Goal: Task Accomplishment & Management: Complete application form

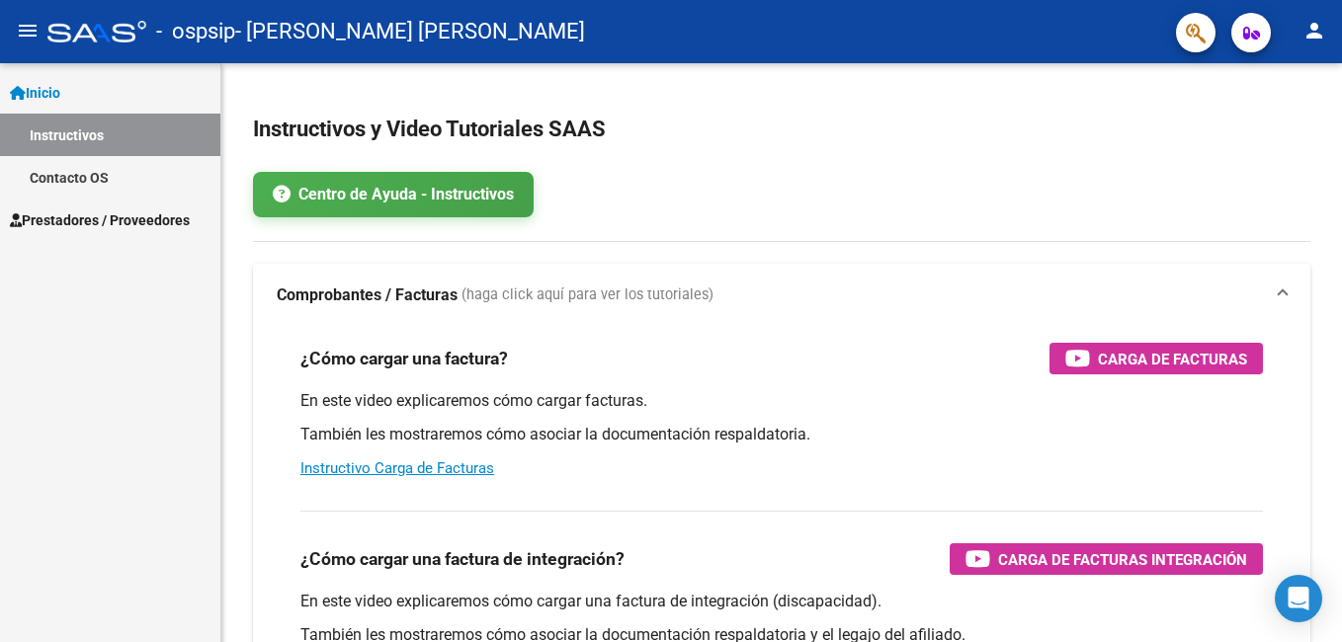
click at [1306, 27] on mat-icon "person" at bounding box center [1315, 31] width 24 height 24
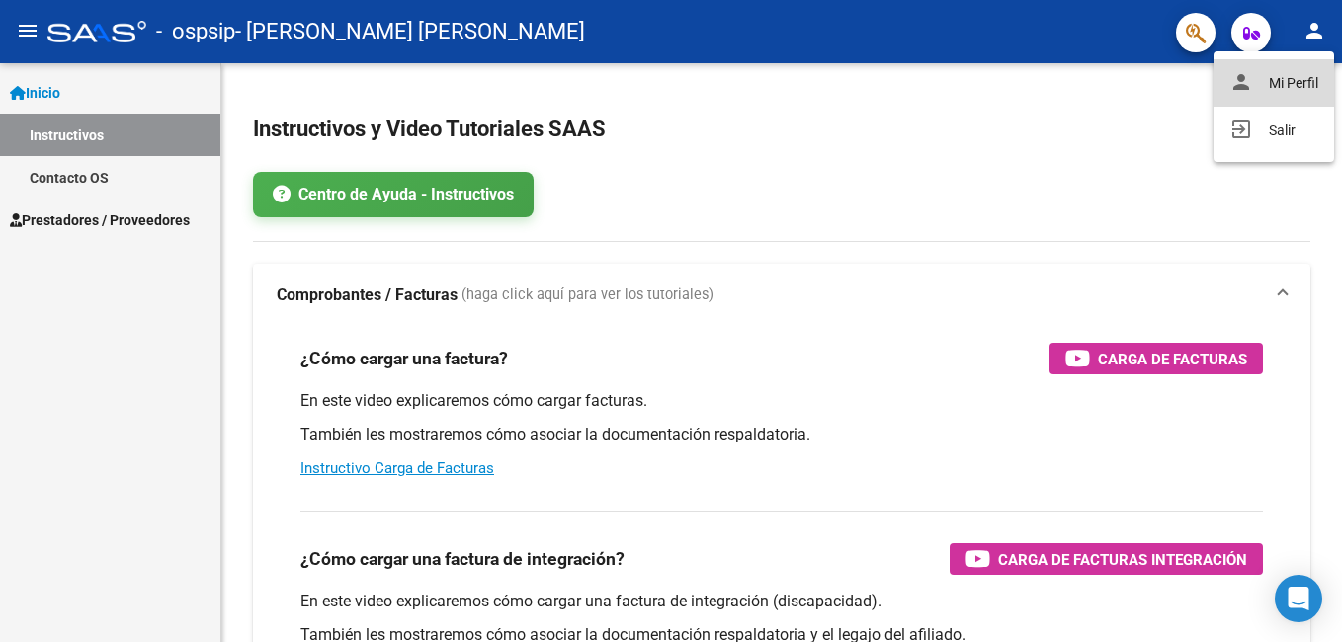
click at [1293, 78] on button "person Mi Perfil" at bounding box center [1274, 82] width 121 height 47
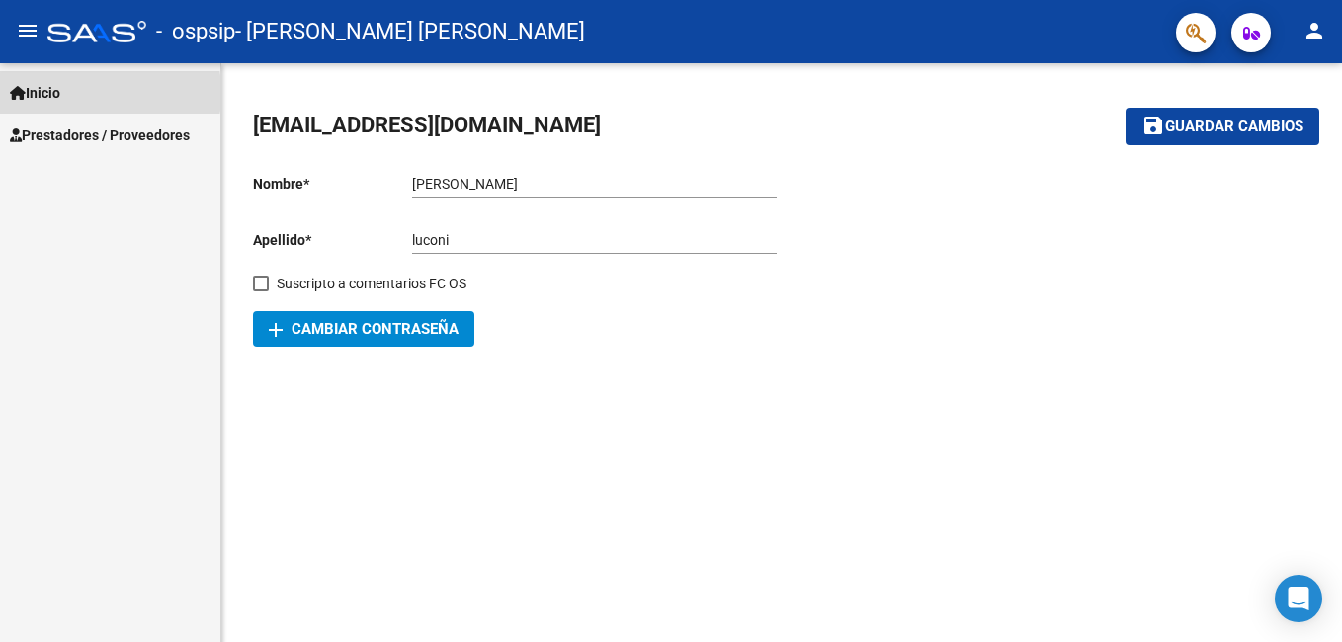
click at [55, 93] on span "Inicio" at bounding box center [35, 93] width 50 height 22
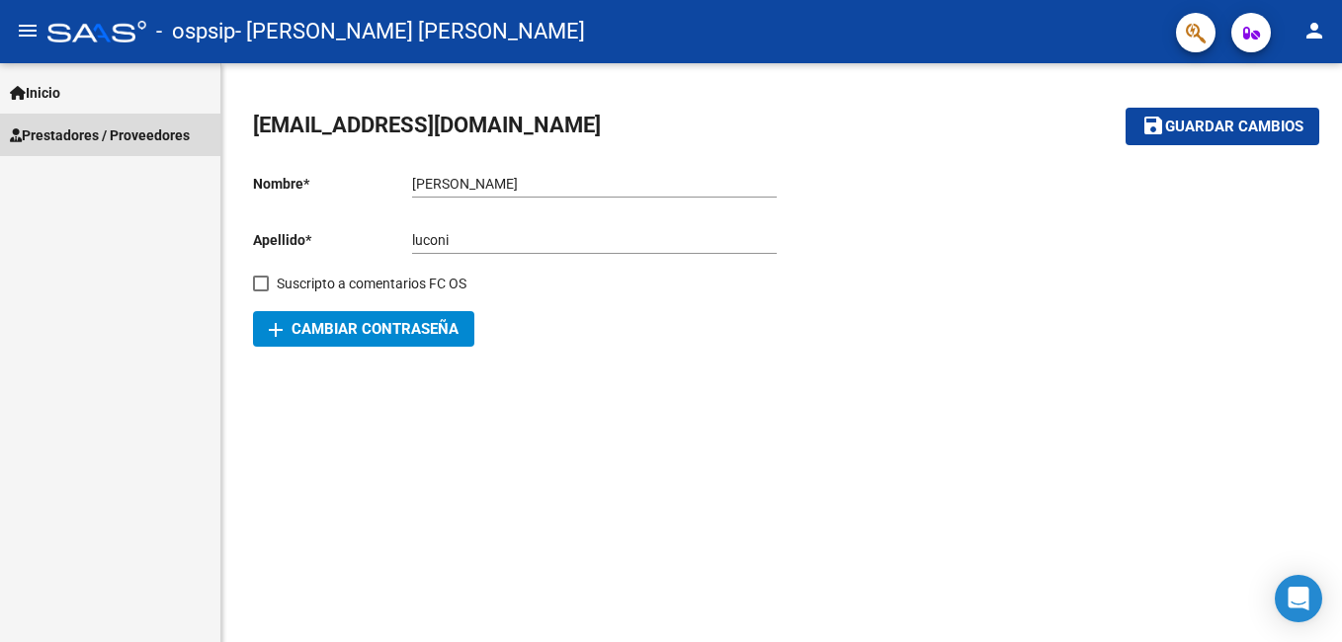
click at [56, 137] on span "Prestadores / Proveedores" at bounding box center [100, 136] width 180 height 22
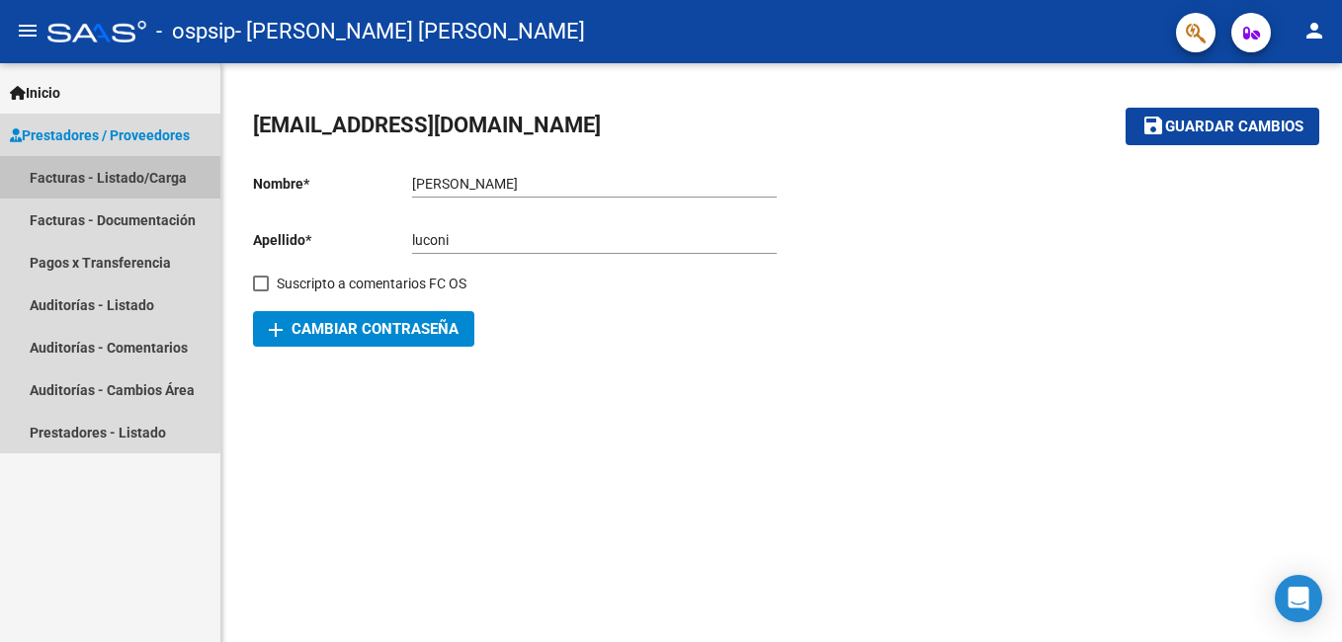
click at [64, 176] on link "Facturas - Listado/Carga" at bounding box center [110, 177] width 220 height 42
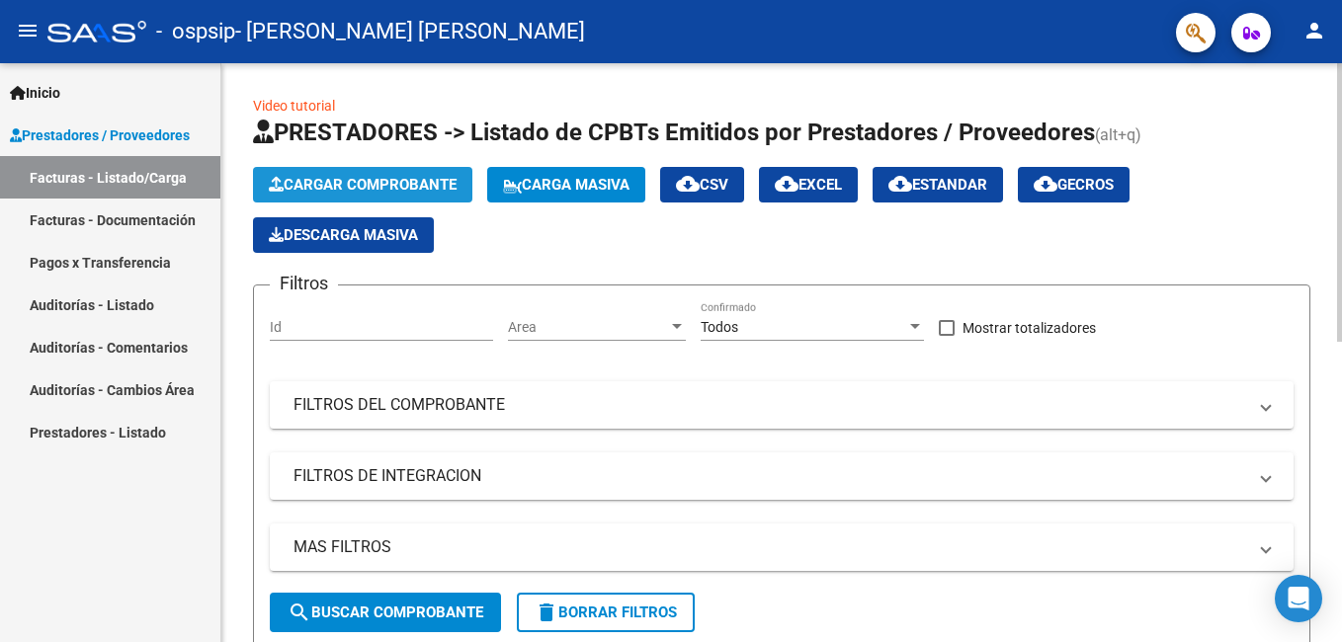
click at [307, 182] on span "Cargar Comprobante" at bounding box center [363, 185] width 188 height 18
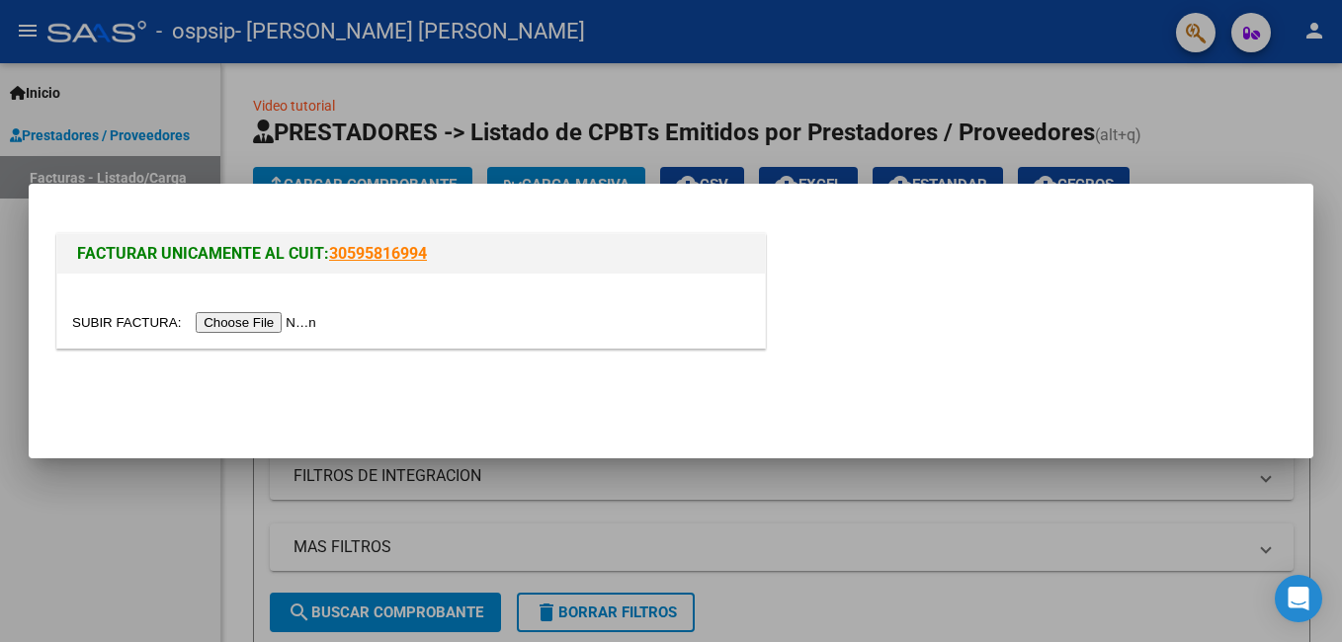
click at [236, 320] on input "file" at bounding box center [197, 322] width 250 height 21
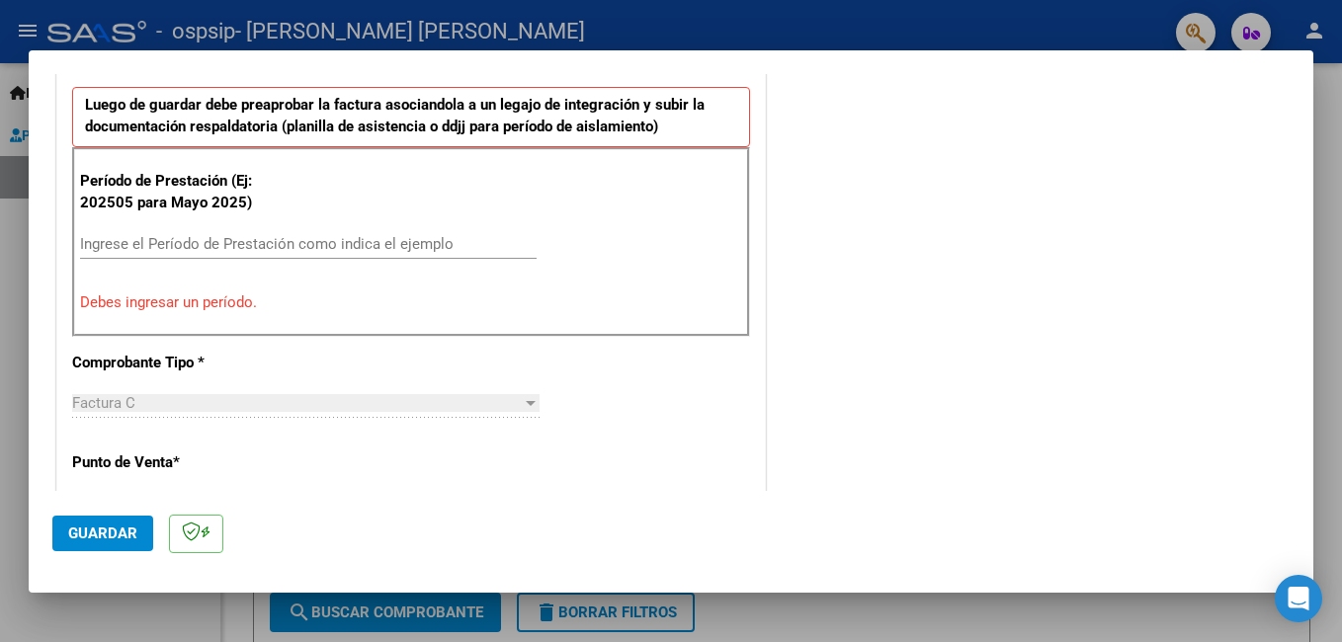
scroll to position [544, 0]
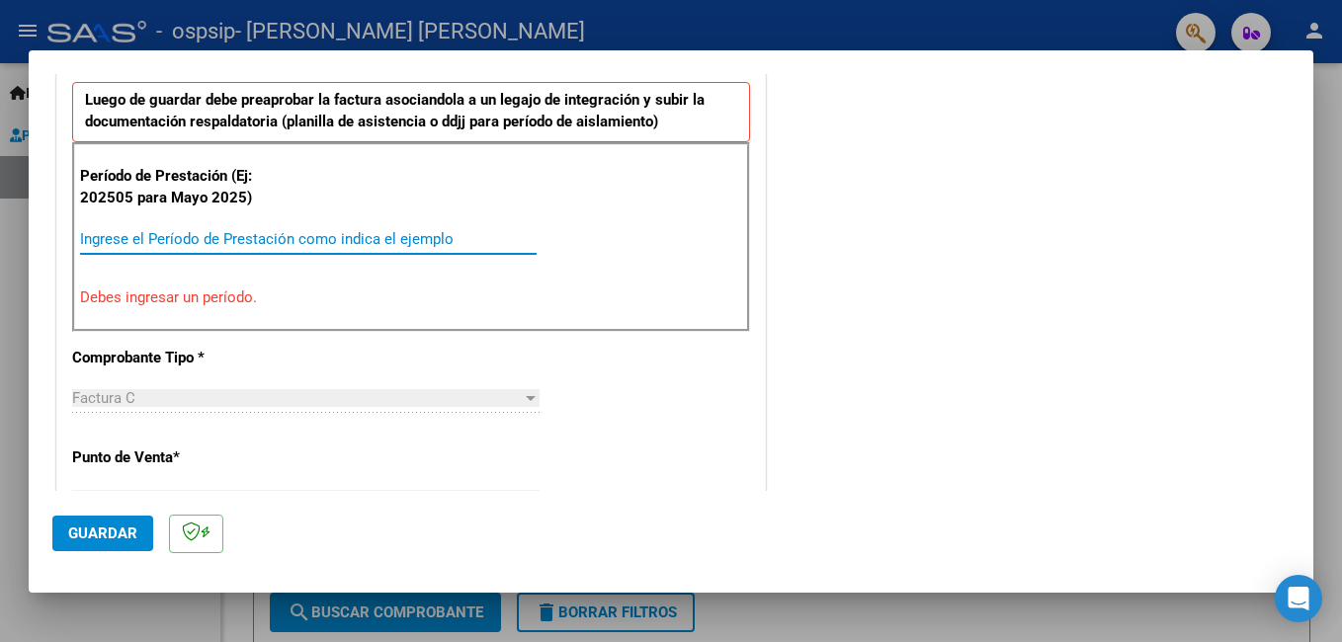
click at [206, 237] on input "Ingrese el Período de Prestación como indica el ejemplo" at bounding box center [308, 239] width 457 height 18
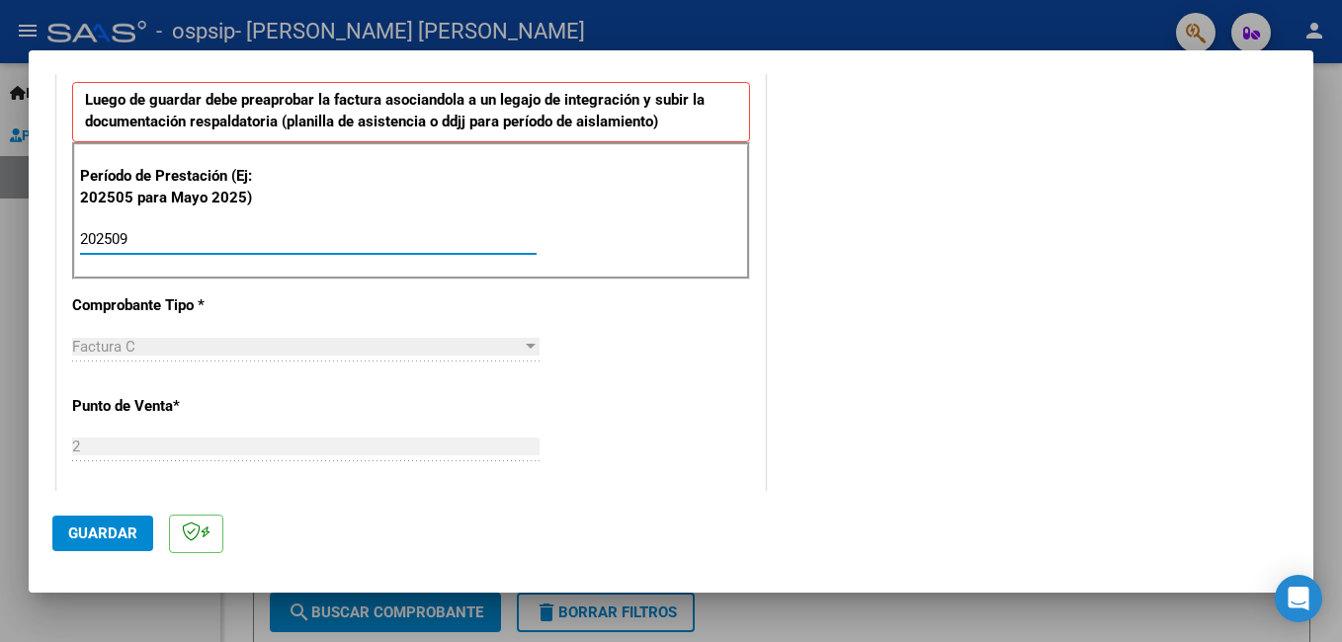
type input "202509"
click at [750, 373] on div "CUIT * 27-37608812-5 Ingresar CUIT ANALISIS PRESTADOR [PERSON_NAME] [PERSON_NAM…" at bounding box center [411, 521] width 708 height 1487
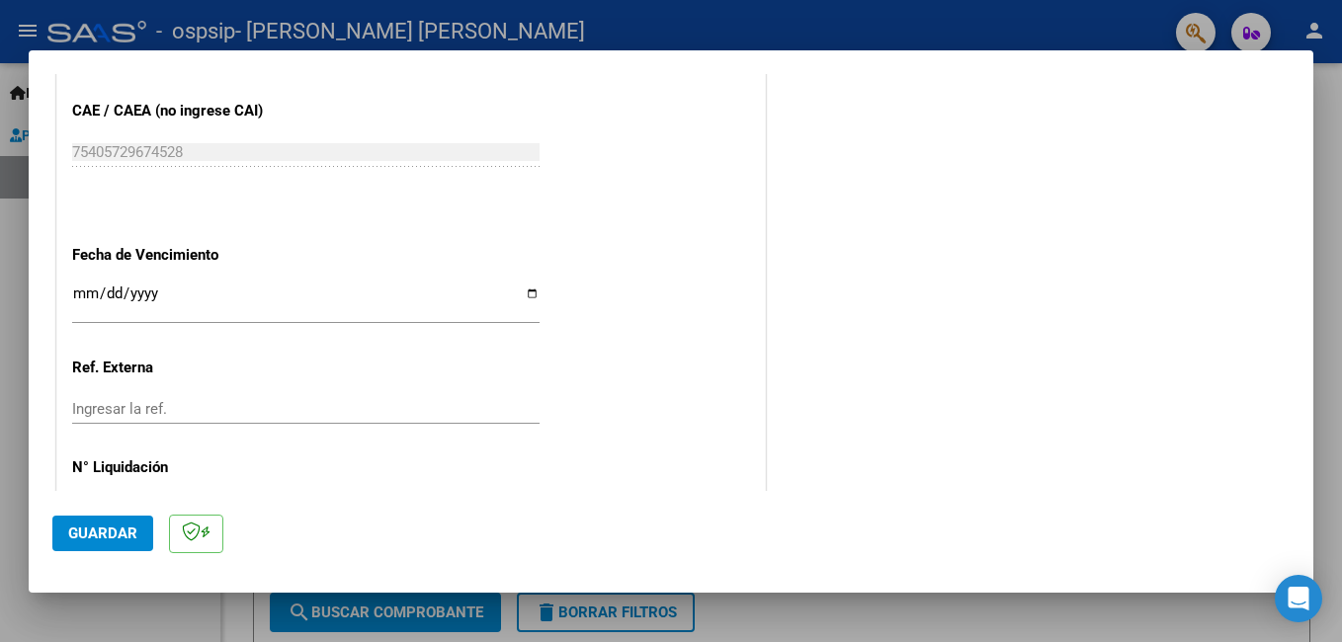
scroll to position [1256, 0]
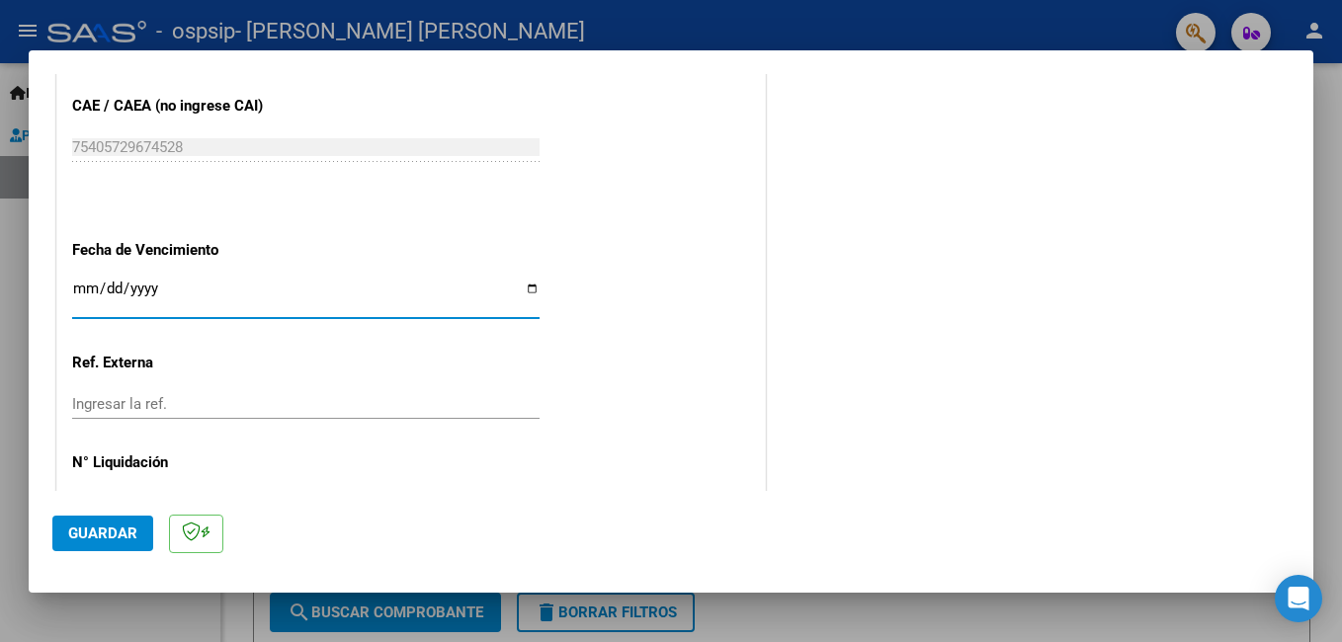
click at [525, 286] on input "Ingresar la fecha" at bounding box center [305, 297] width 467 height 32
type input "[DATE]"
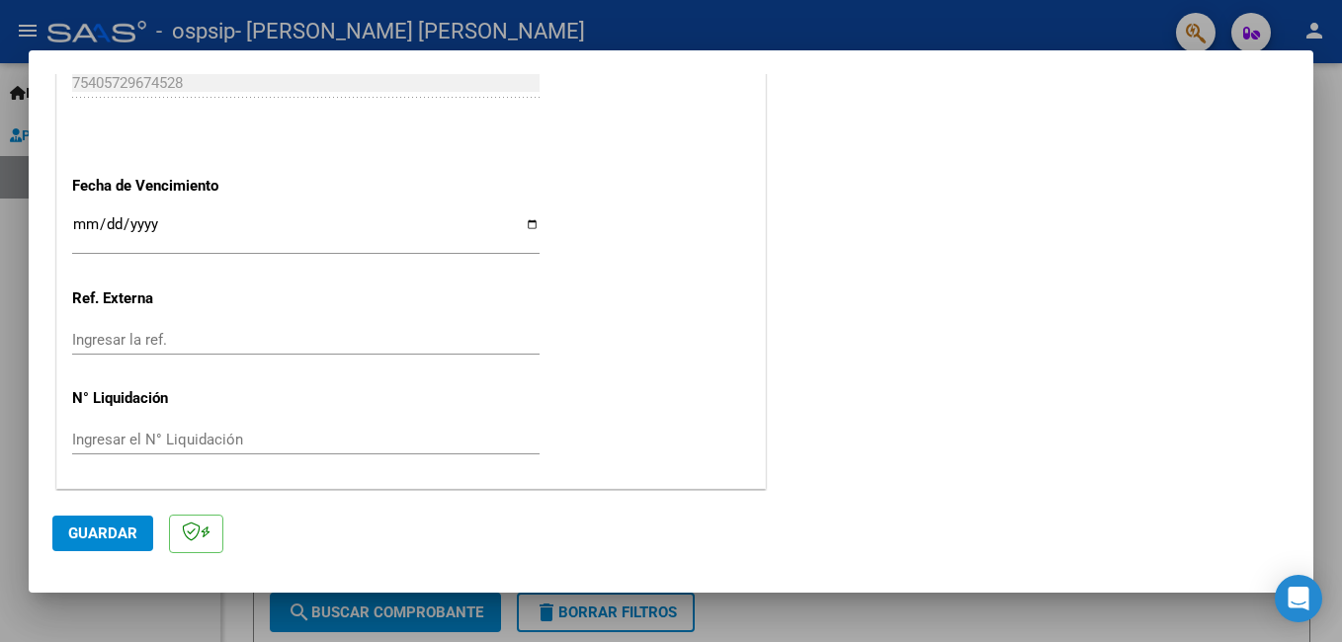
scroll to position [1321, 0]
click at [100, 530] on span "Guardar" at bounding box center [102, 534] width 69 height 18
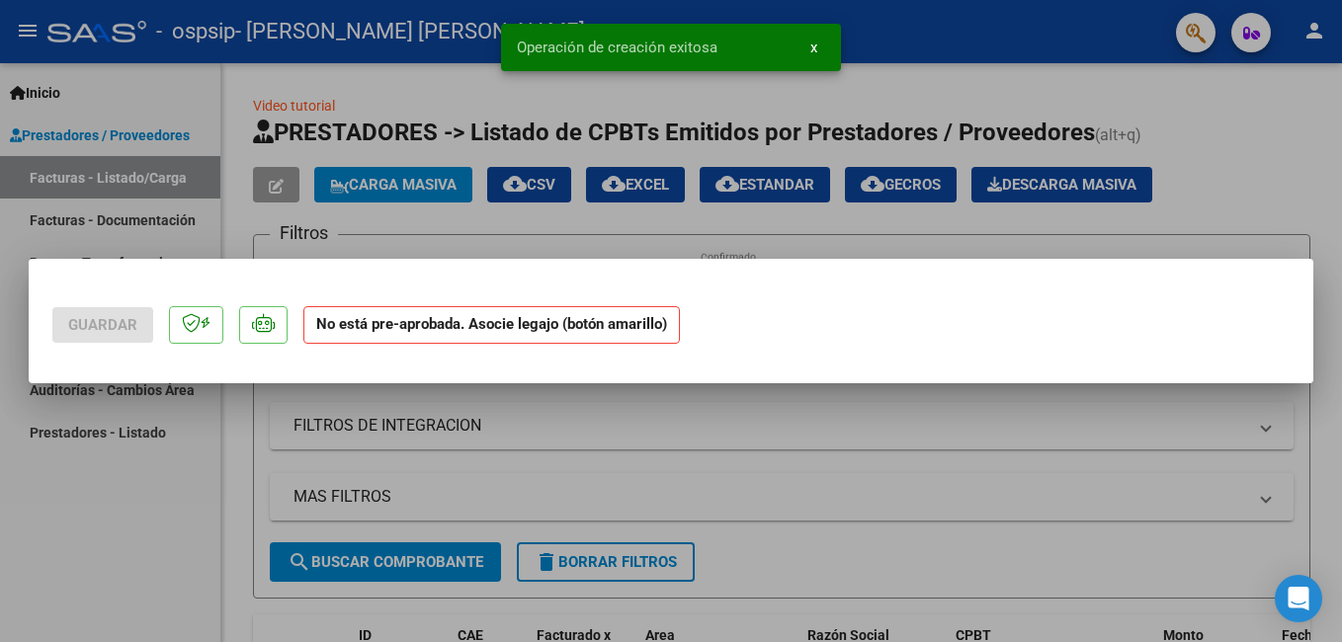
scroll to position [0, 0]
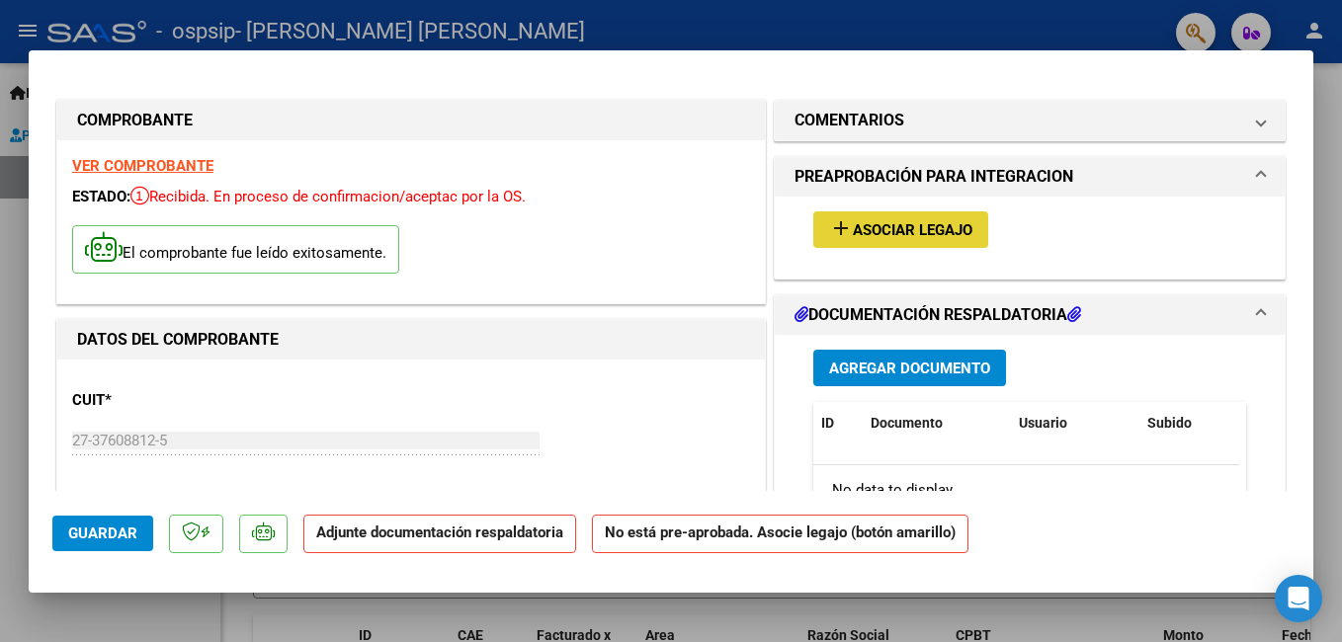
click at [970, 229] on button "add Asociar Legajo" at bounding box center [900, 230] width 175 height 37
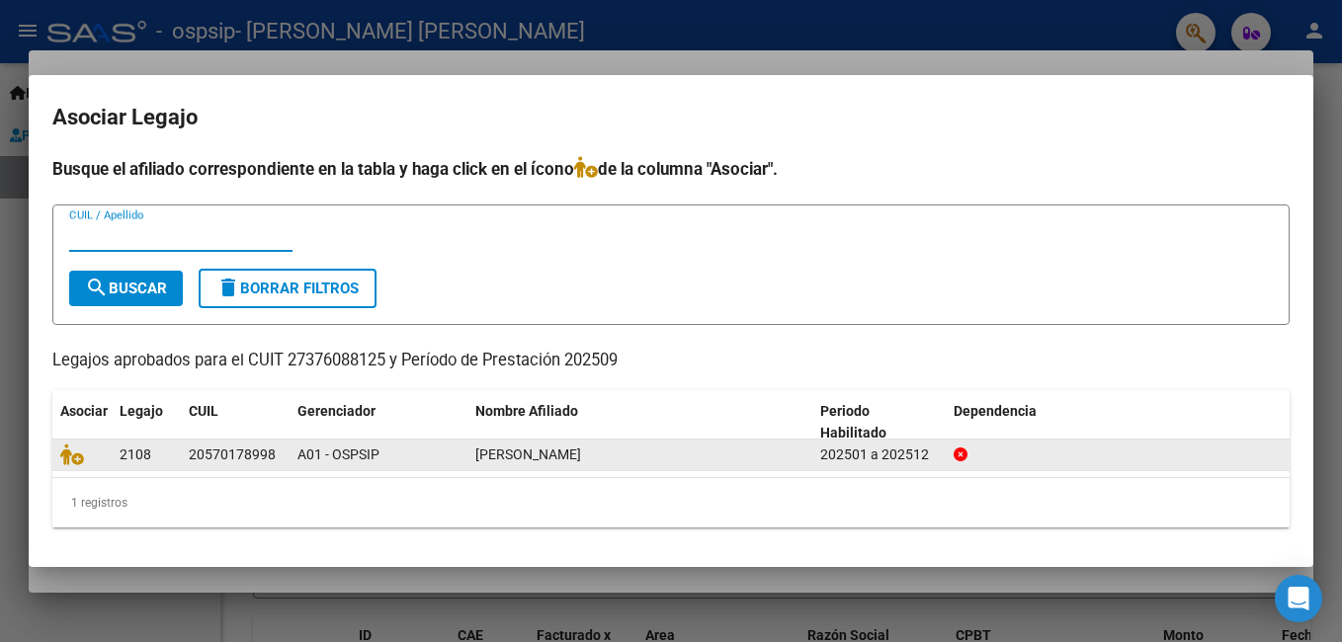
click at [643, 457] on div "[PERSON_NAME]" at bounding box center [639, 455] width 329 height 23
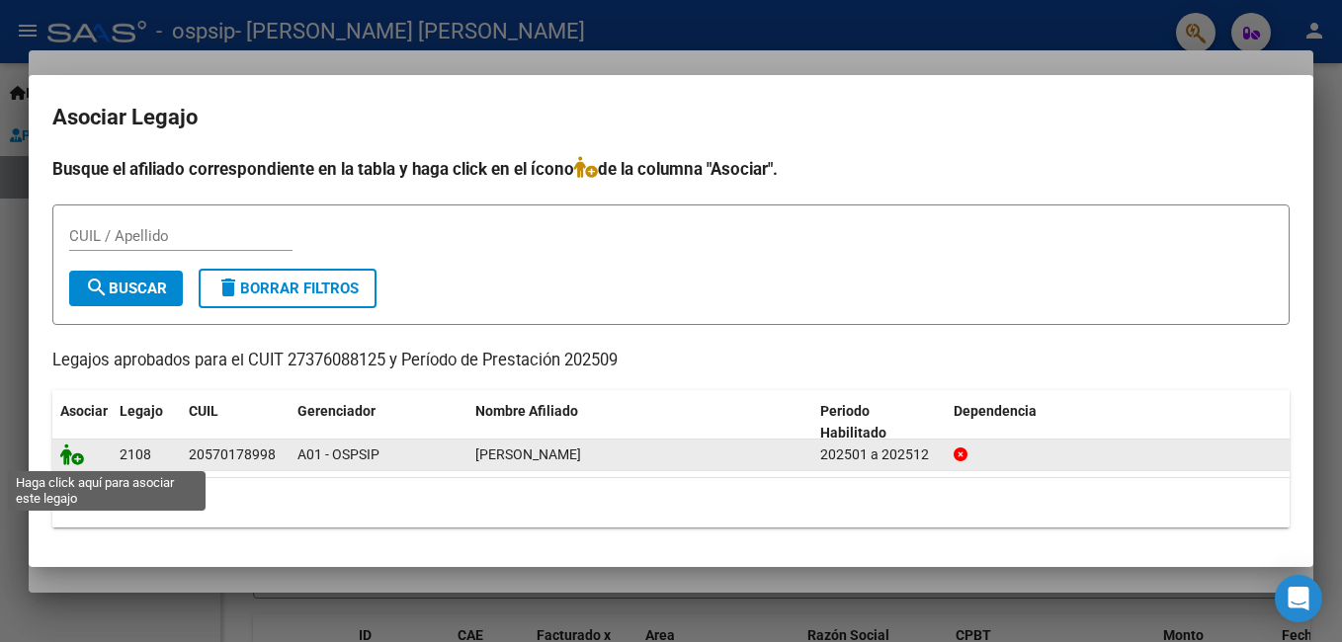
click at [70, 454] on icon at bounding box center [72, 455] width 24 height 22
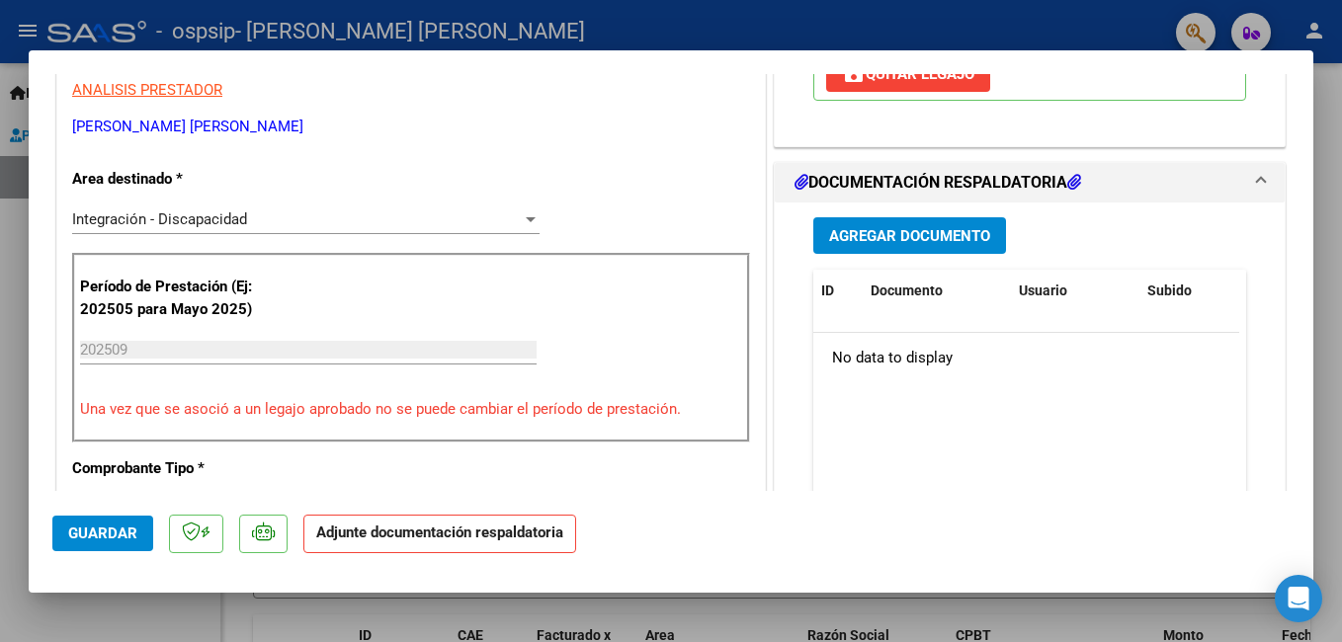
scroll to position [414, 0]
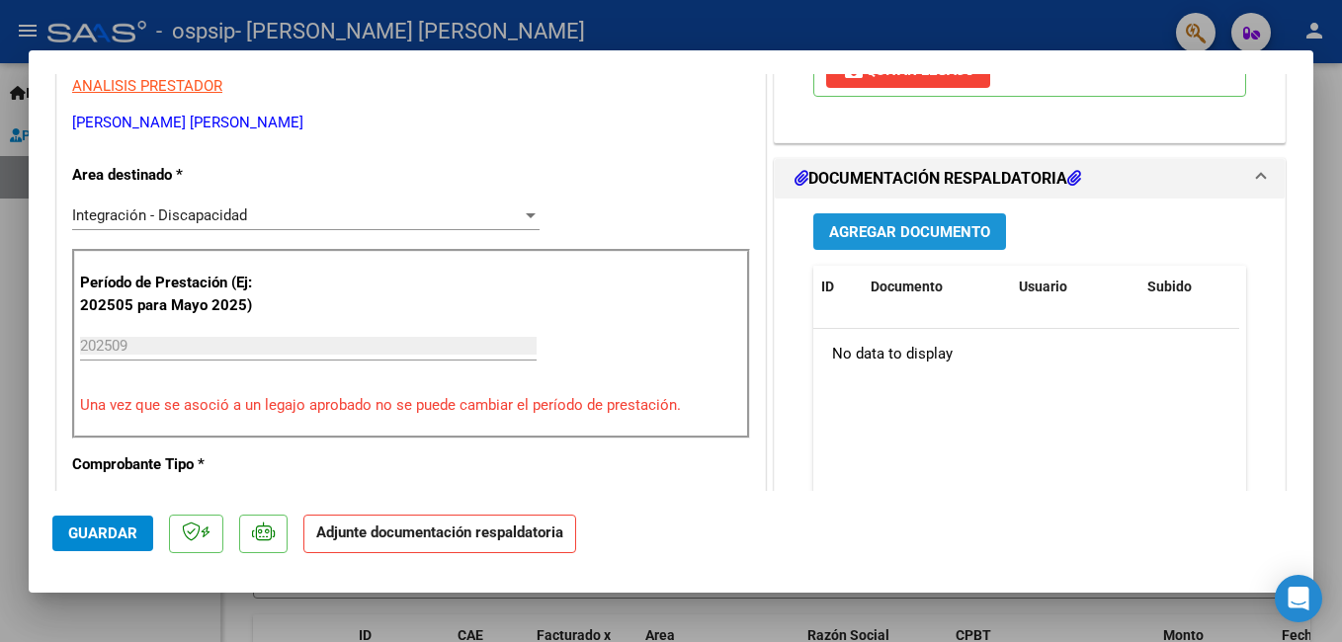
click at [895, 239] on span "Agregar Documento" at bounding box center [909, 232] width 161 height 18
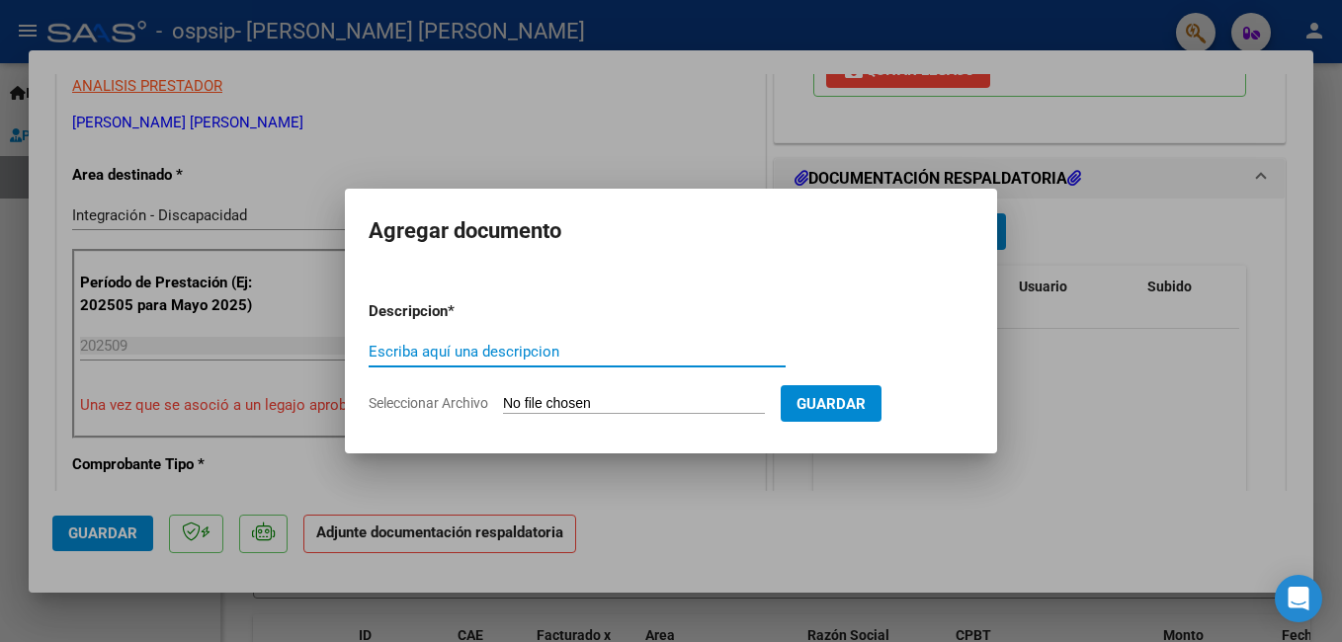
click at [451, 355] on input "Escriba aquí una descripcion" at bounding box center [577, 352] width 417 height 18
click at [439, 400] on span "Seleccionar Archivo" at bounding box center [429, 403] width 120 height 16
click at [503, 400] on input "Seleccionar Archivo" at bounding box center [634, 404] width 262 height 19
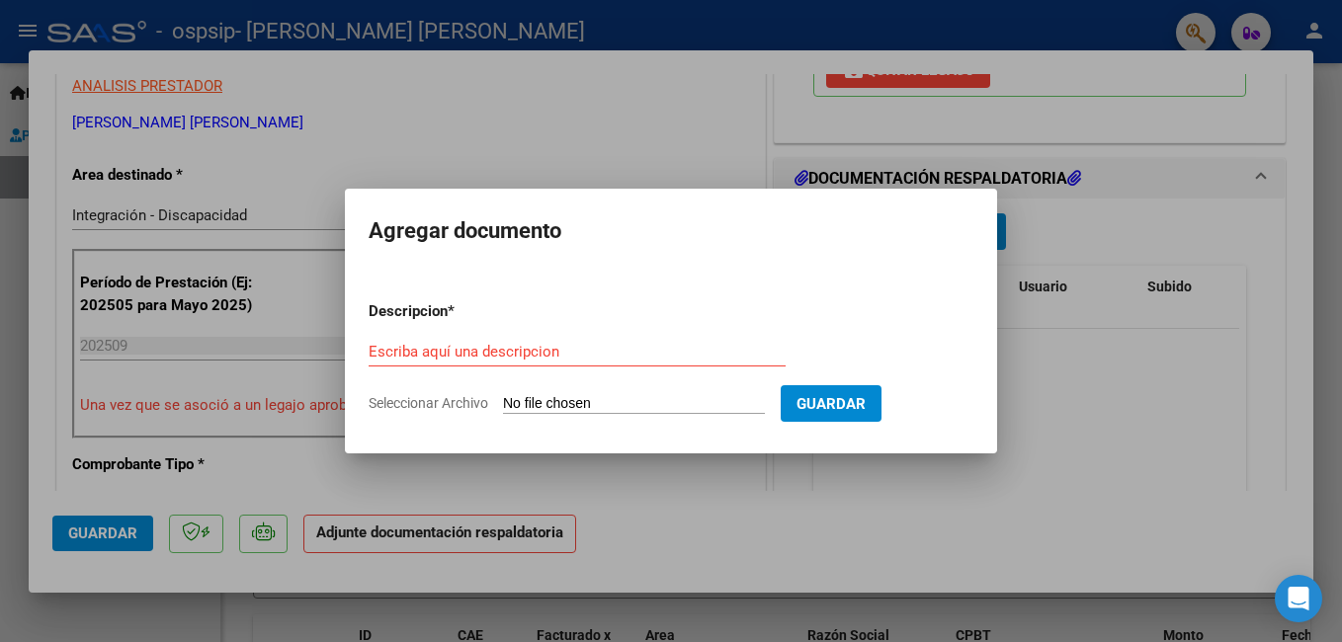
type input "C:\fakepath\asist [PERSON_NAME].pdf"
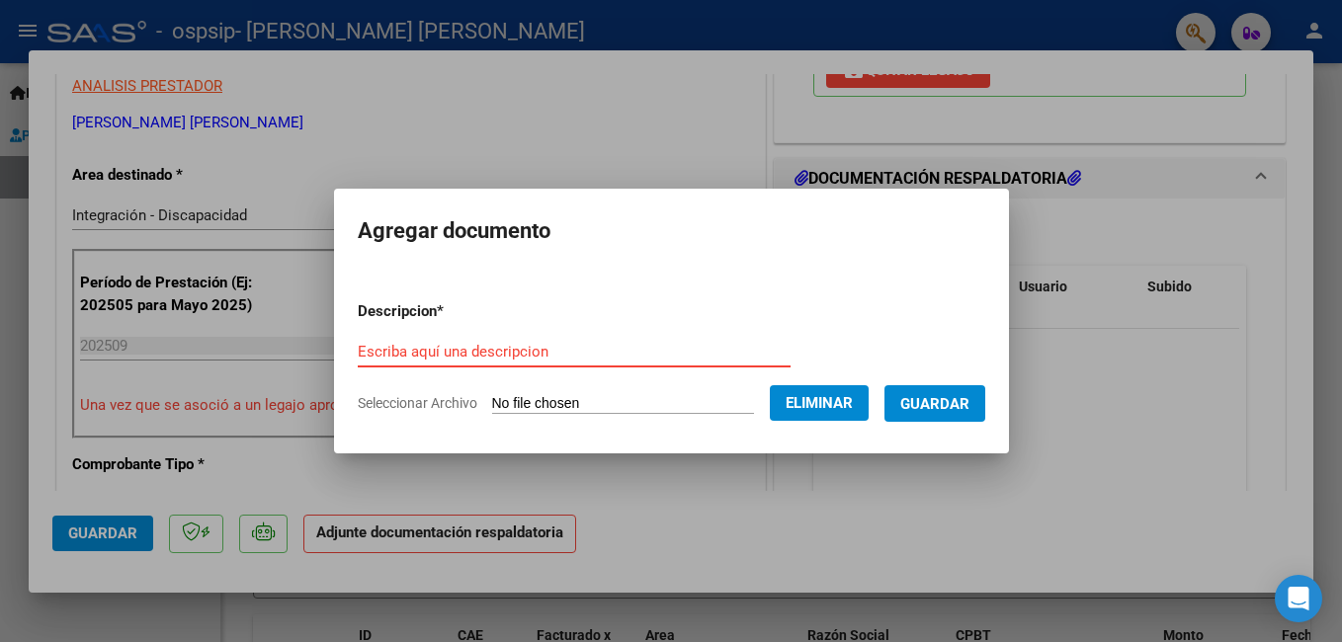
click at [511, 351] on input "Escriba aquí una descripcion" at bounding box center [574, 352] width 433 height 18
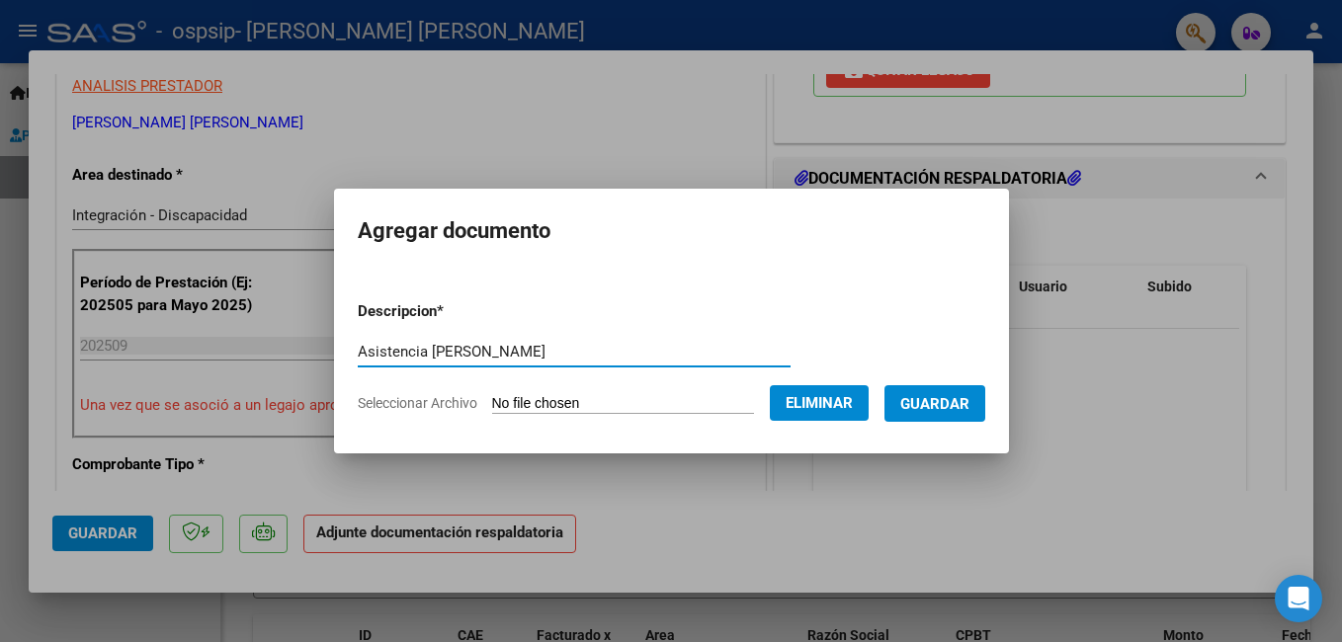
type input "Asistencia [PERSON_NAME]"
click at [907, 408] on span "Guardar" at bounding box center [934, 404] width 69 height 18
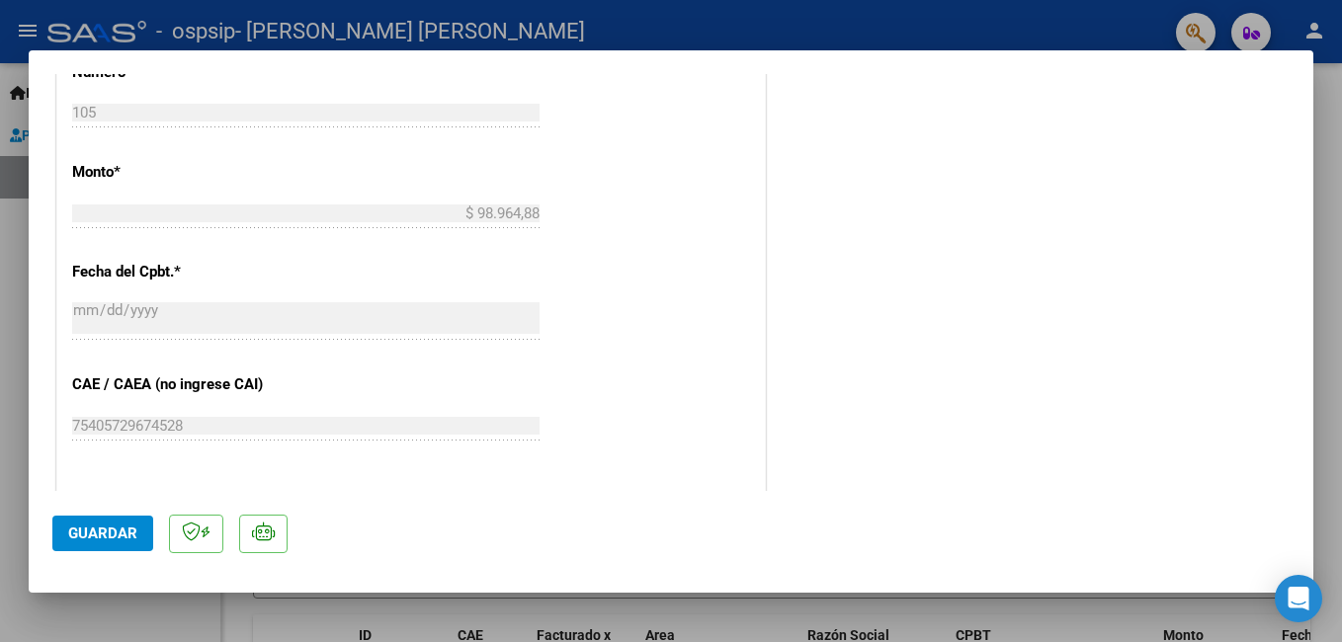
scroll to position [1050, 0]
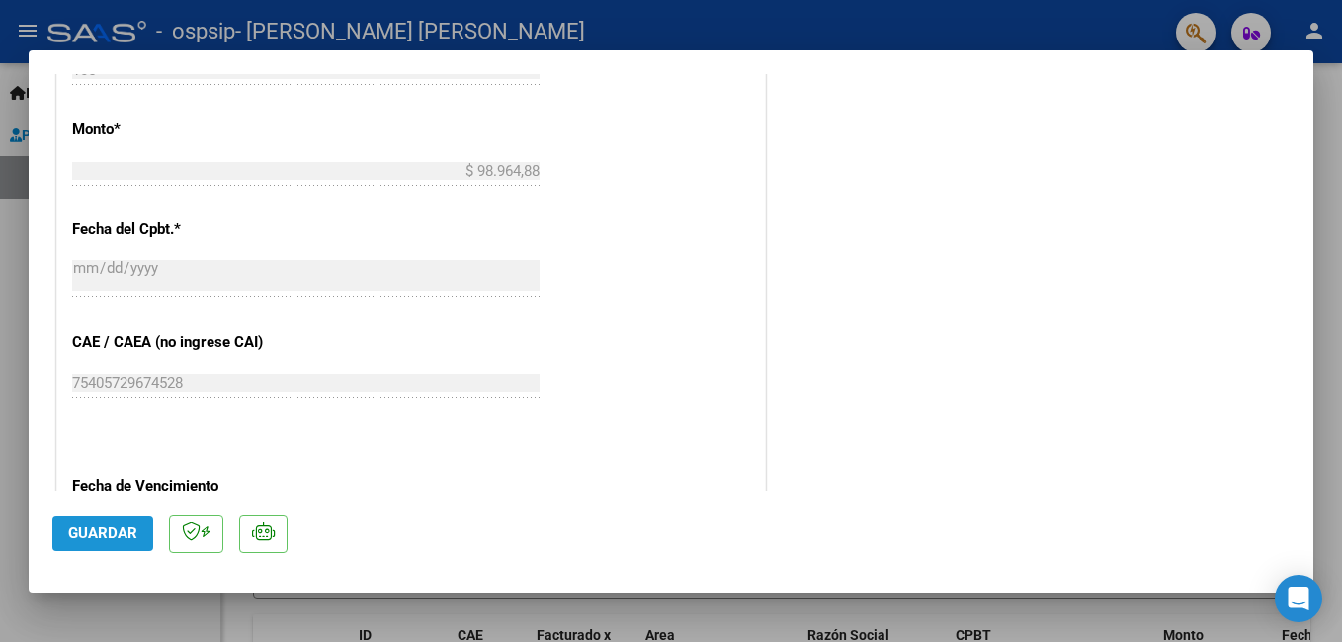
click at [88, 523] on button "Guardar" at bounding box center [102, 534] width 101 height 36
click at [137, 530] on button "Guardar" at bounding box center [102, 534] width 101 height 36
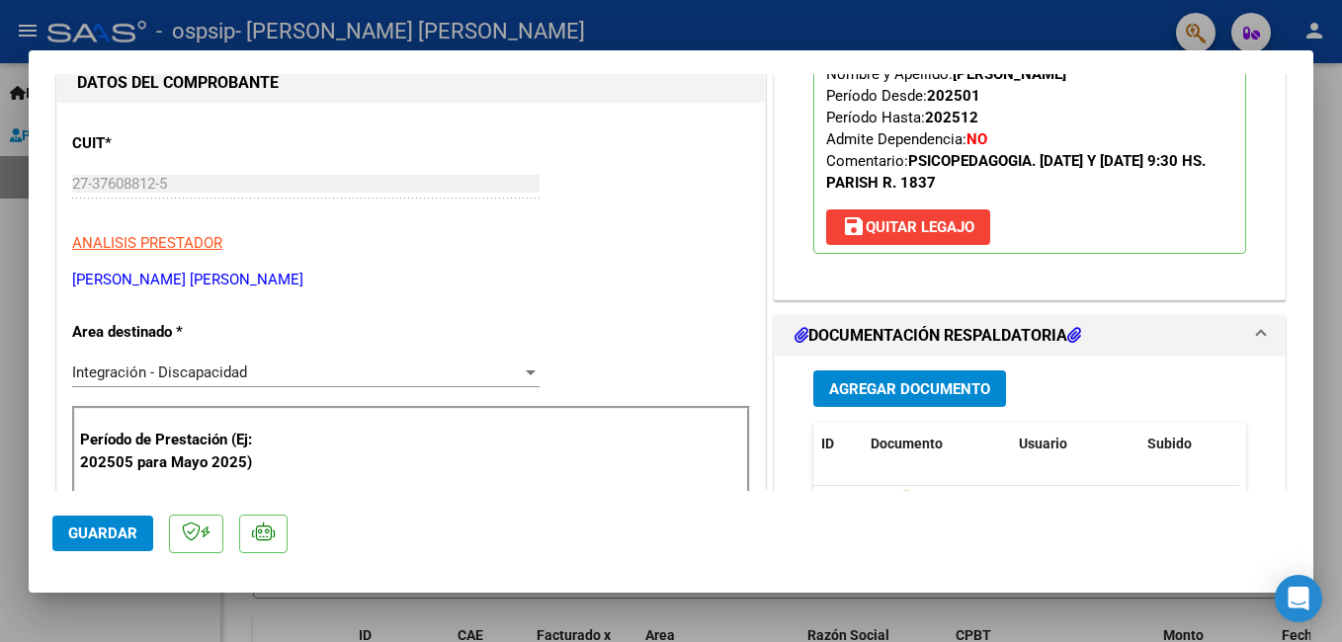
scroll to position [0, 0]
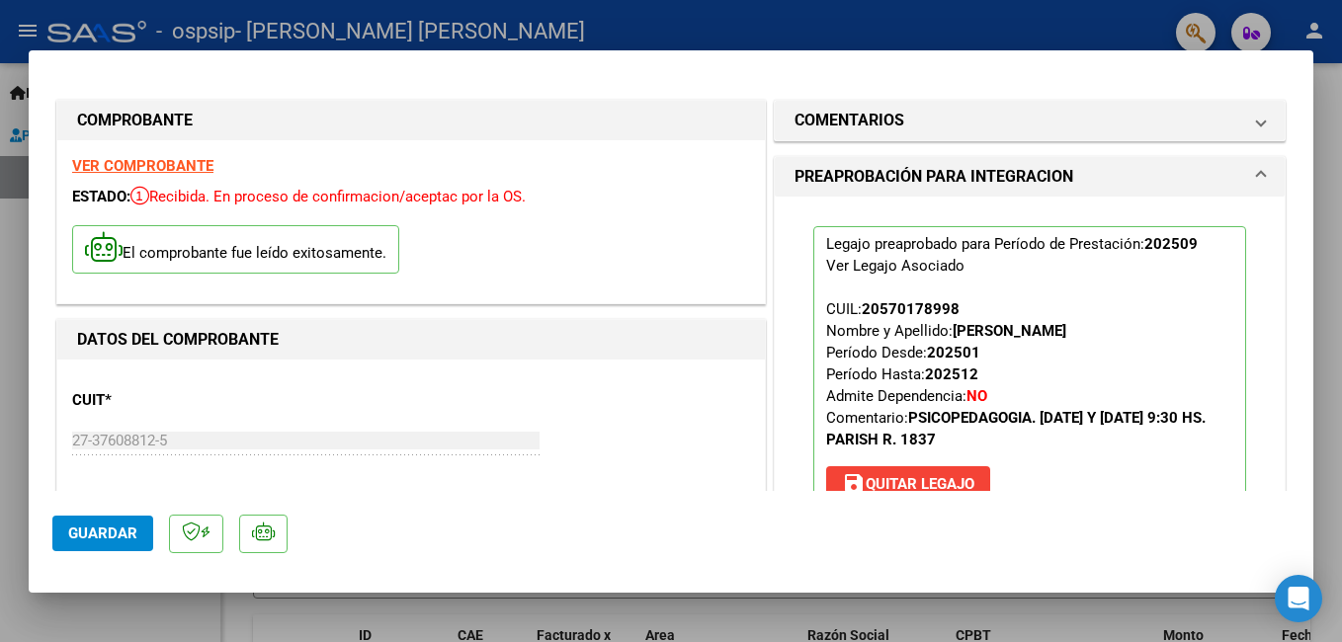
click at [1318, 226] on div at bounding box center [671, 321] width 1342 height 642
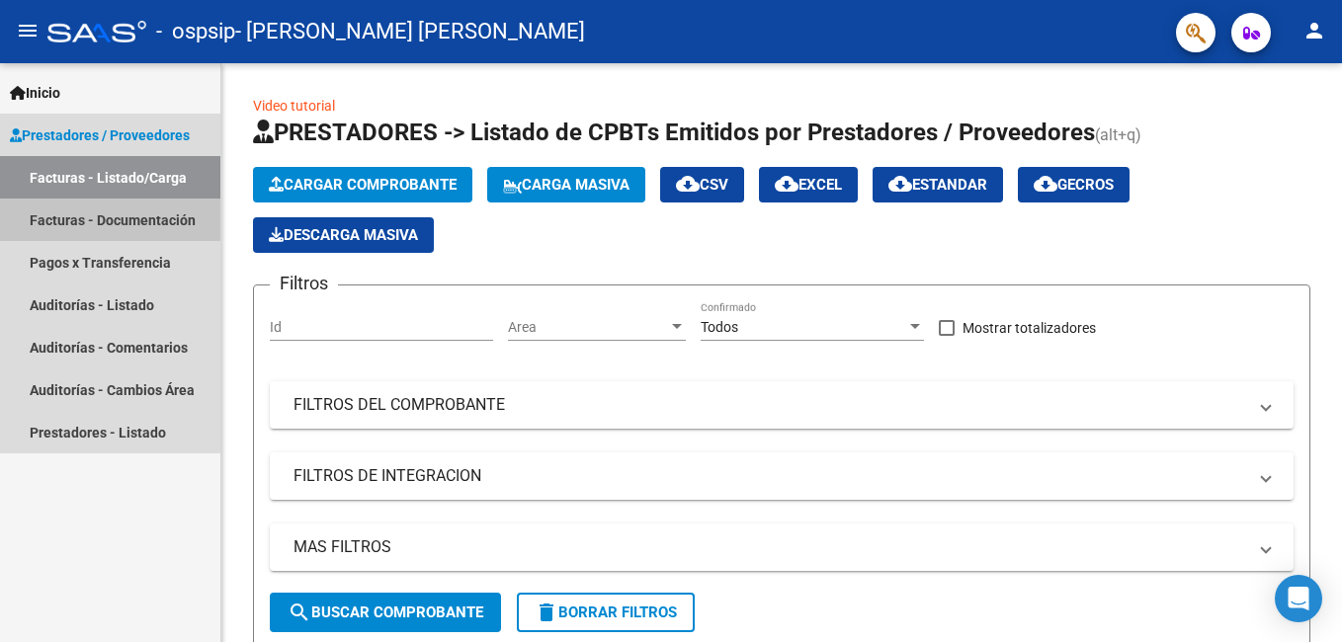
click at [93, 214] on link "Facturas - Documentación" at bounding box center [110, 220] width 220 height 42
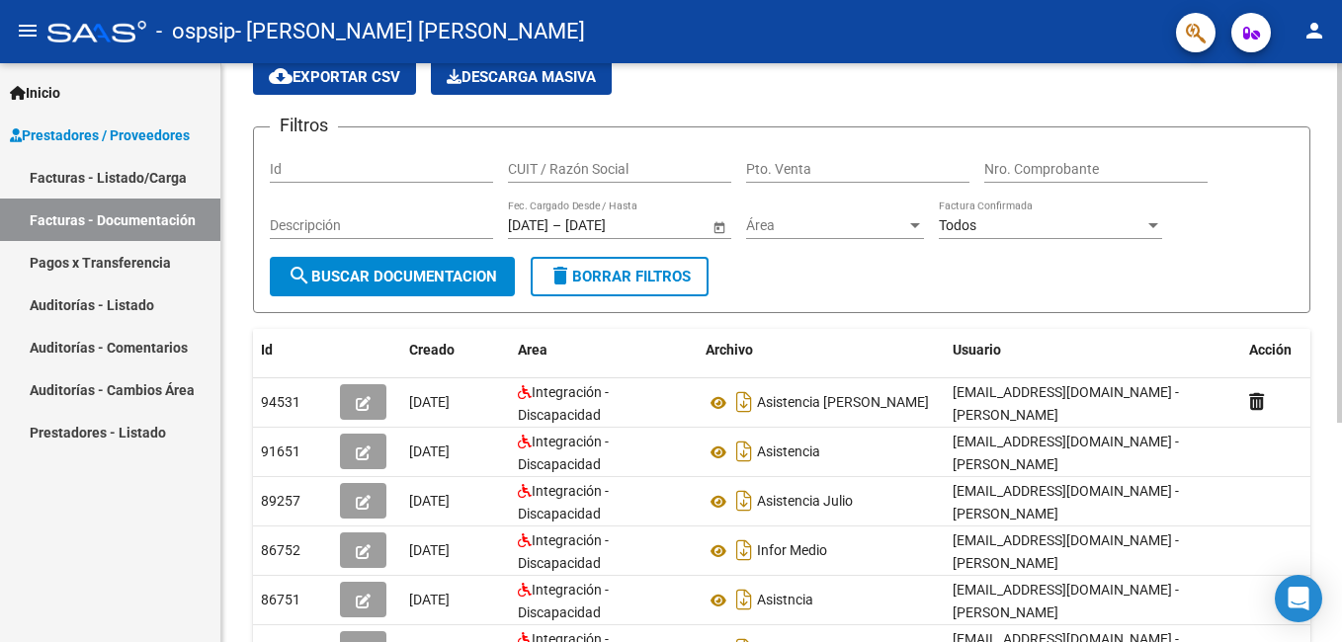
scroll to position [88, 0]
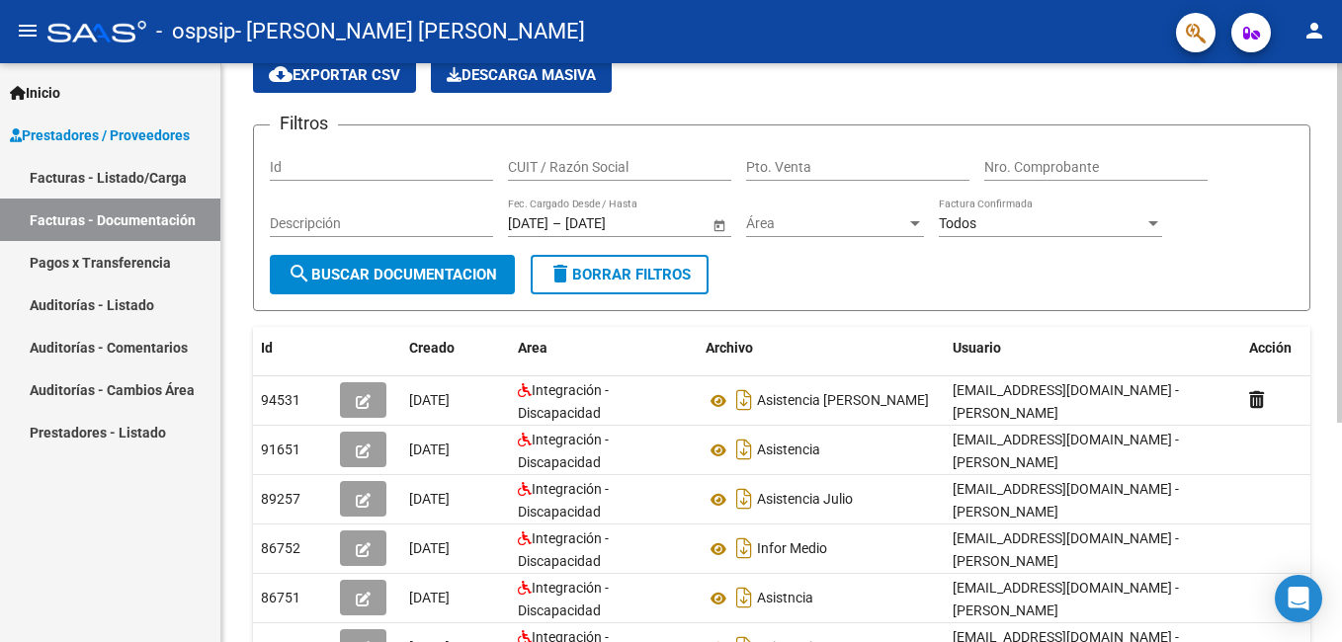
click at [1341, 397] on html "menu - ospsip - [PERSON_NAME] [PERSON_NAME] person Inicio Instructivos Contacto…" at bounding box center [671, 321] width 1342 height 642
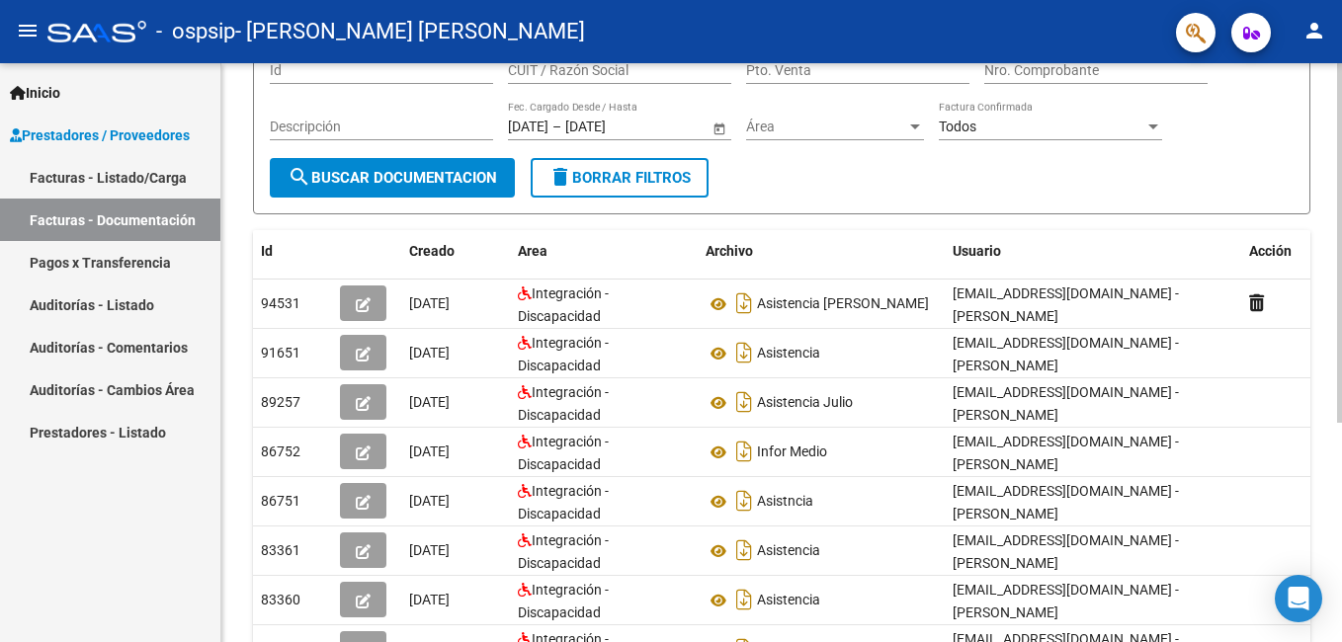
scroll to position [213, 0]
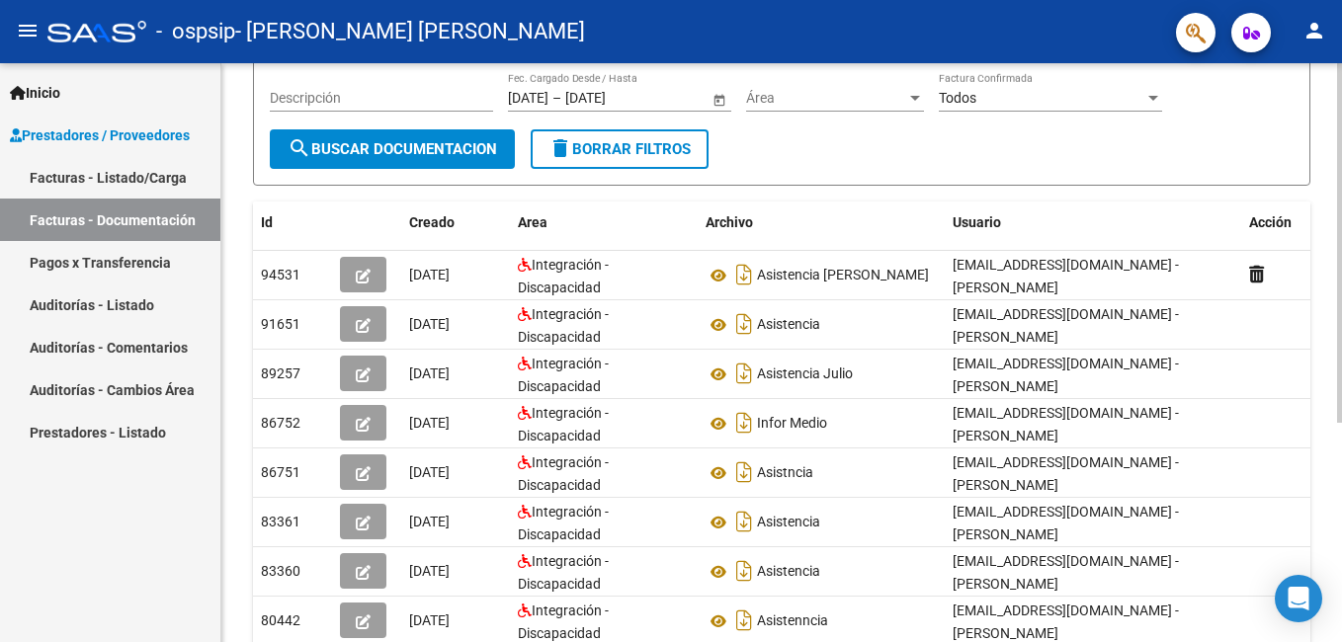
click at [1341, 475] on html "menu - ospsip - [PERSON_NAME] [PERSON_NAME] person Inicio Instructivos Contacto…" at bounding box center [671, 321] width 1342 height 642
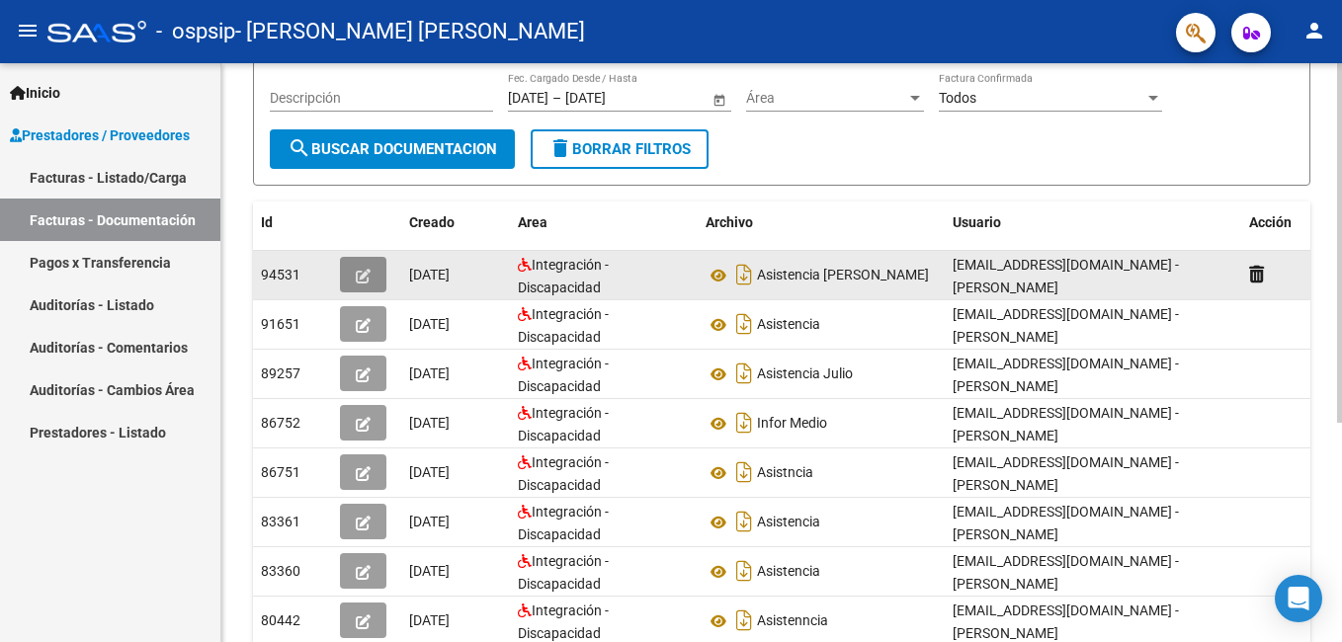
click at [373, 264] on button "button" at bounding box center [363, 275] width 46 height 36
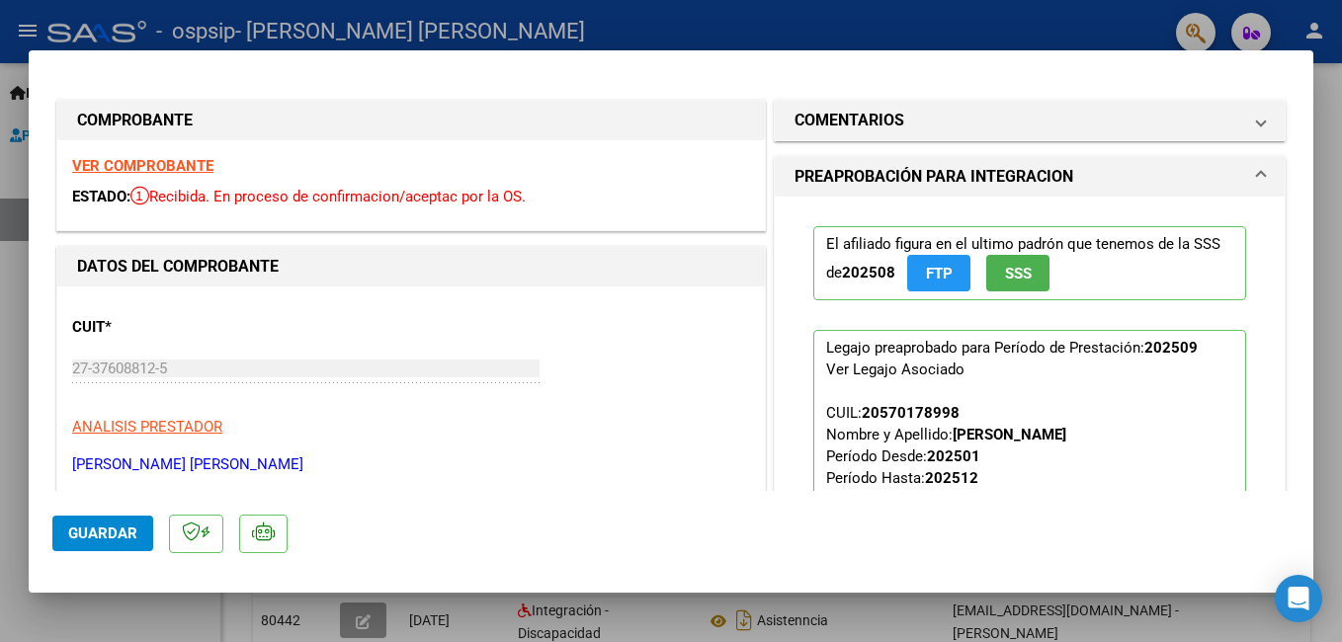
click at [1332, 228] on div at bounding box center [671, 321] width 1342 height 642
